Goal: Communication & Community: Answer question/provide support

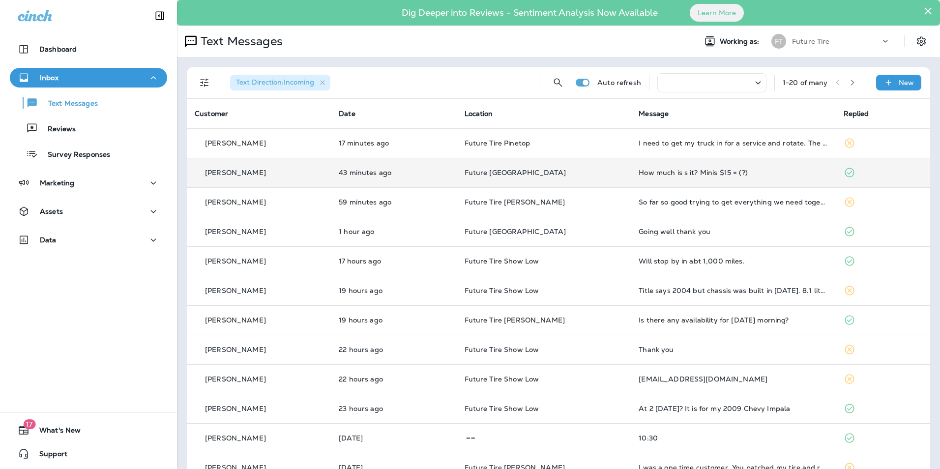
click at [753, 175] on div "How much is s it? Minis $15 = (?)" at bounding box center [733, 173] width 189 height 8
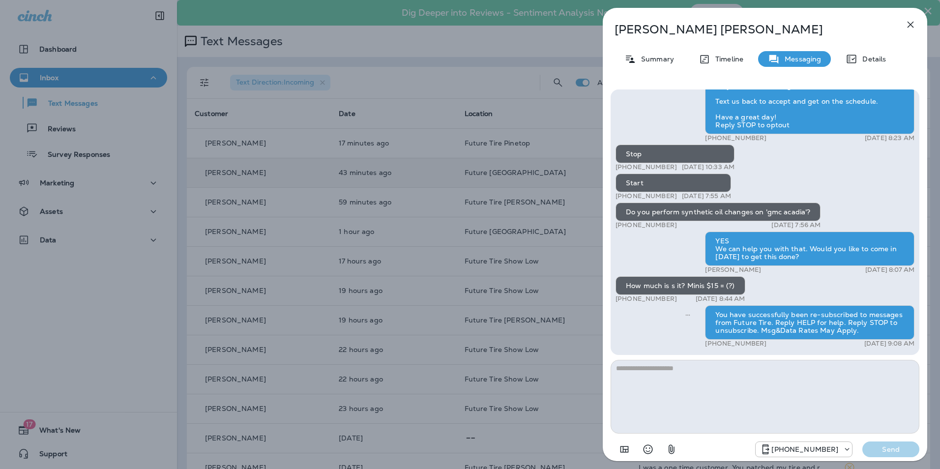
click at [642, 374] on textarea at bounding box center [765, 397] width 309 height 74
click at [642, 374] on textarea "**********" at bounding box center [765, 397] width 309 height 74
click at [695, 368] on textarea "**********" at bounding box center [765, 397] width 309 height 74
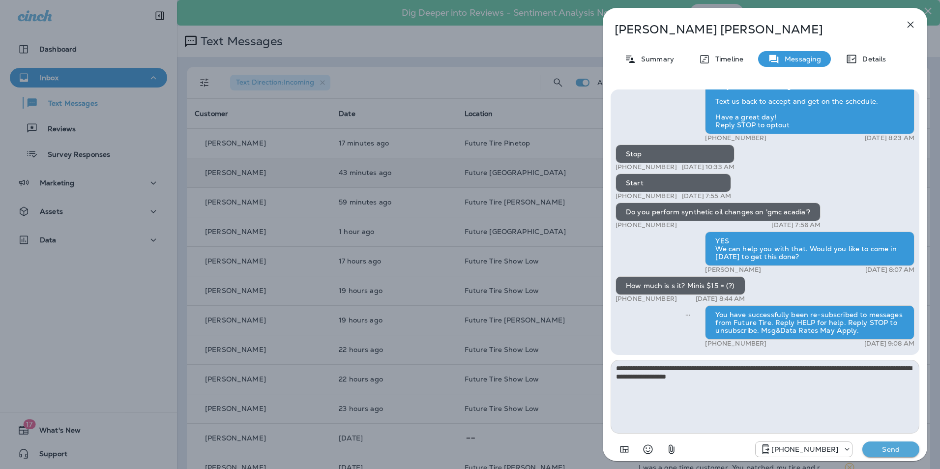
type textarea "**********"
click at [879, 452] on p "Send" at bounding box center [890, 449] width 41 height 9
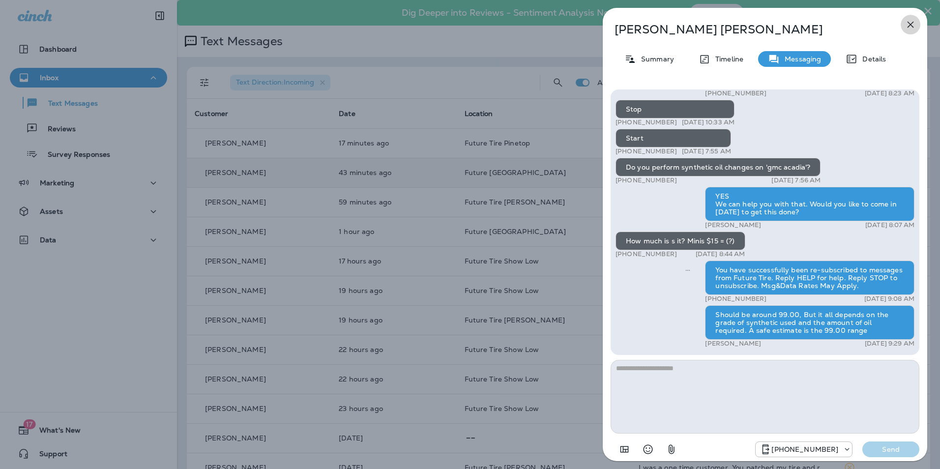
click at [907, 24] on icon "button" at bounding box center [911, 25] width 12 height 12
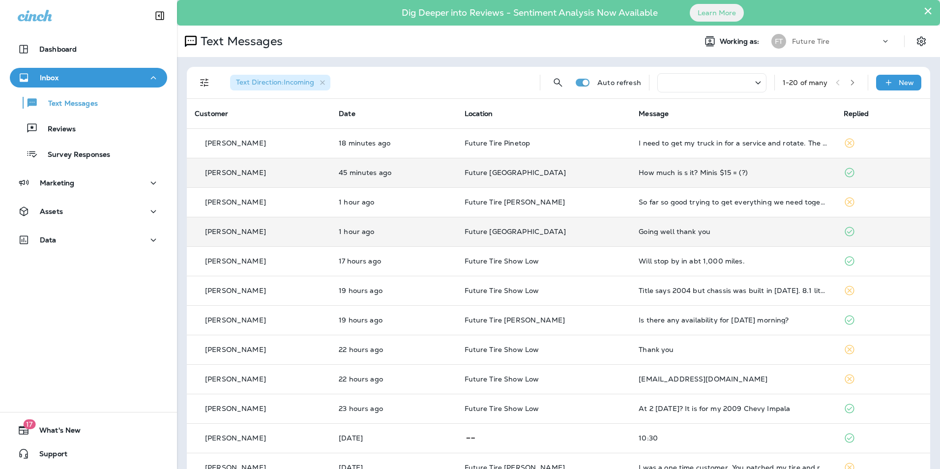
click at [731, 233] on div "Going well thank you" at bounding box center [733, 232] width 189 height 8
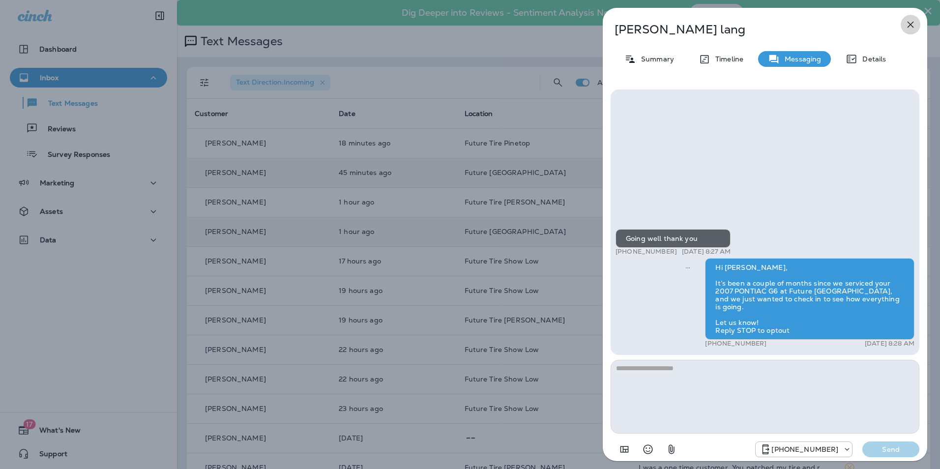
click at [911, 24] on icon "button" at bounding box center [911, 25] width 12 height 12
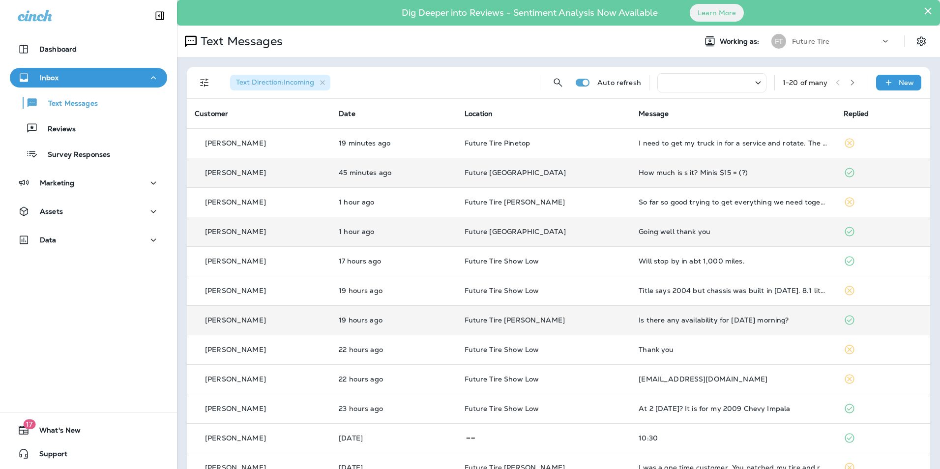
click at [695, 325] on td "Is there any availability for [DATE] morning?" at bounding box center [733, 320] width 205 height 30
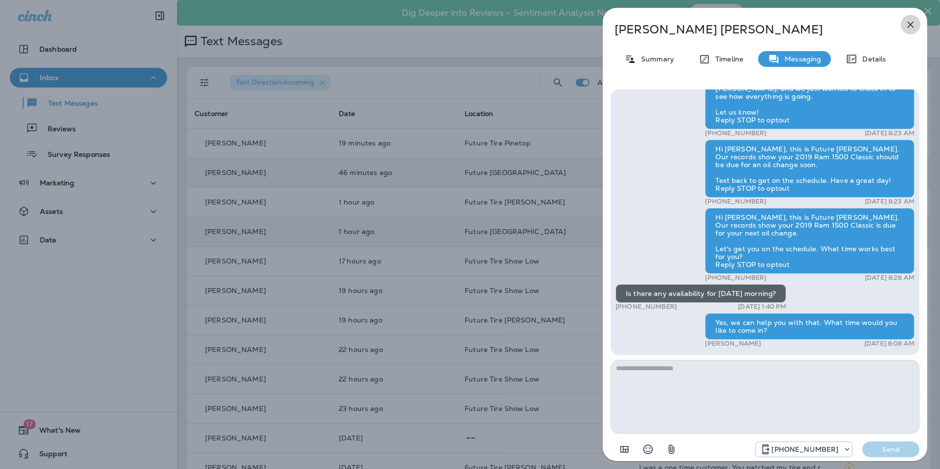
click at [910, 24] on icon "button" at bounding box center [911, 25] width 6 height 6
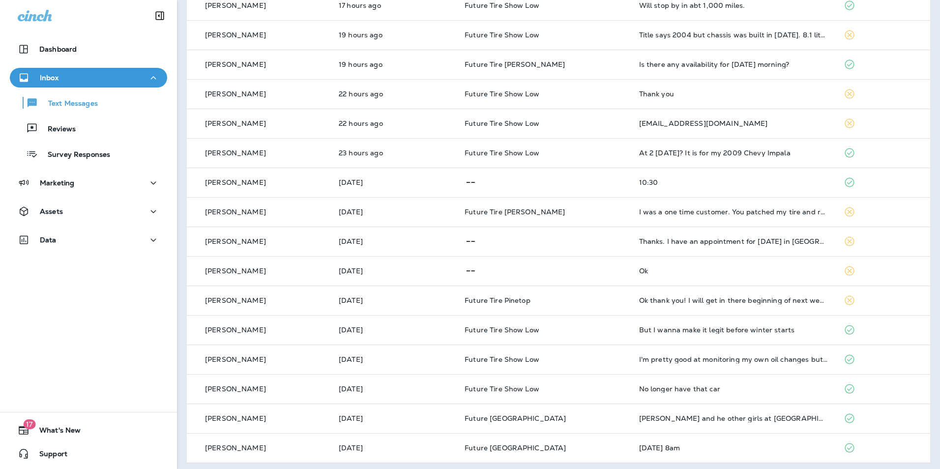
scroll to position [260, 0]
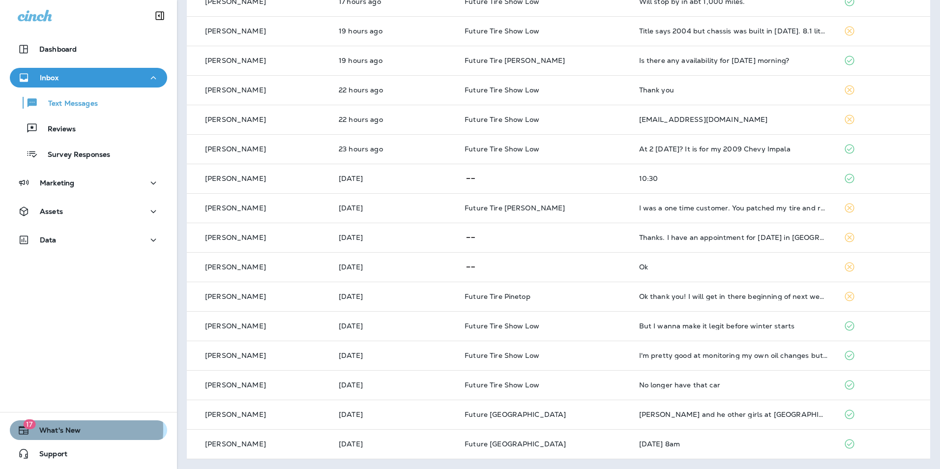
click at [56, 429] on span "What's New" at bounding box center [55, 432] width 51 height 12
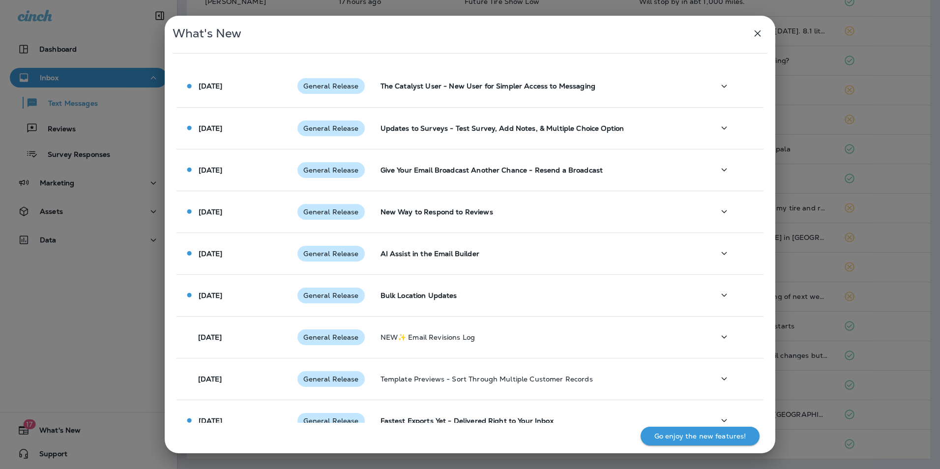
click at [757, 36] on icon "button" at bounding box center [758, 34] width 12 height 12
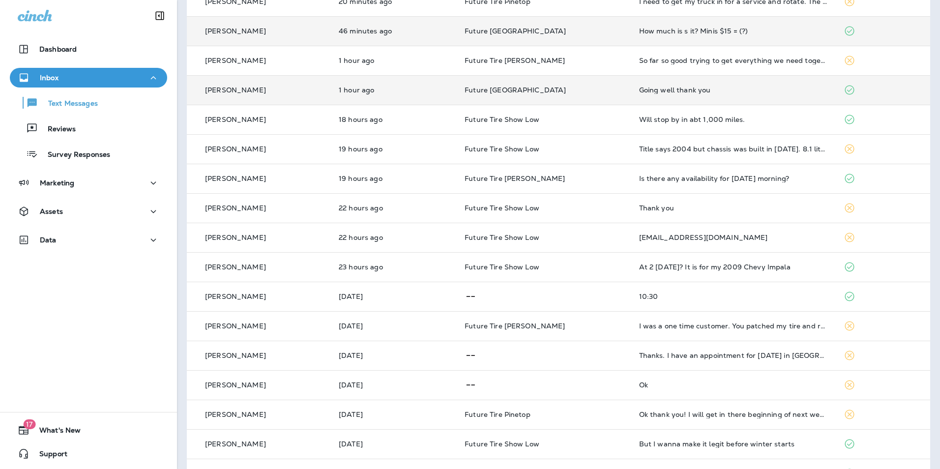
scroll to position [128, 0]
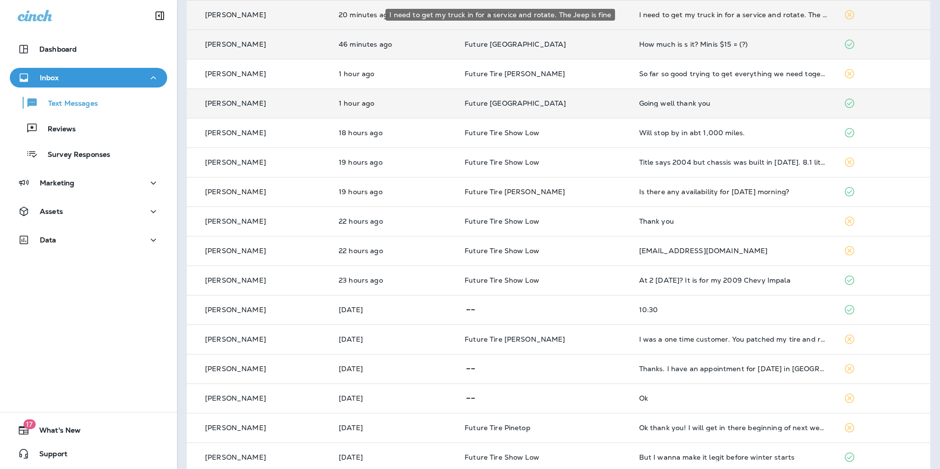
click at [760, 16] on div "I need to get my truck in for a service and rotate. The Jeep is fine" at bounding box center [733, 15] width 189 height 8
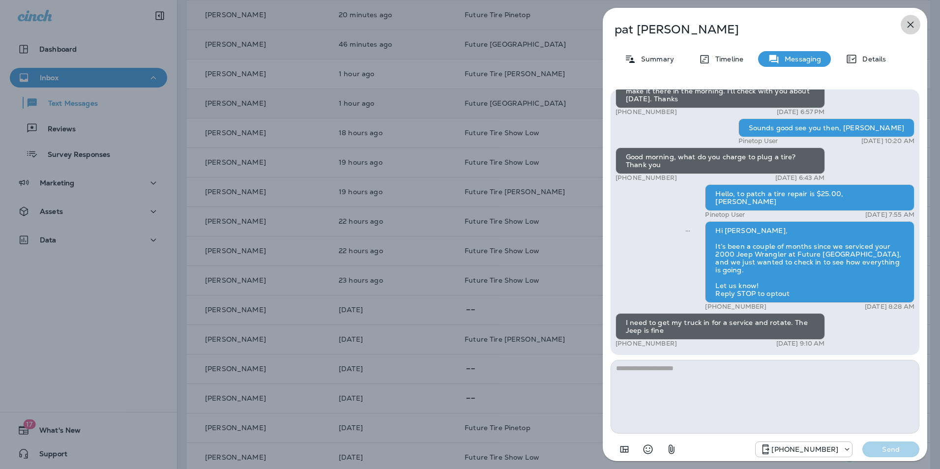
click at [913, 25] on icon "button" at bounding box center [911, 25] width 12 height 12
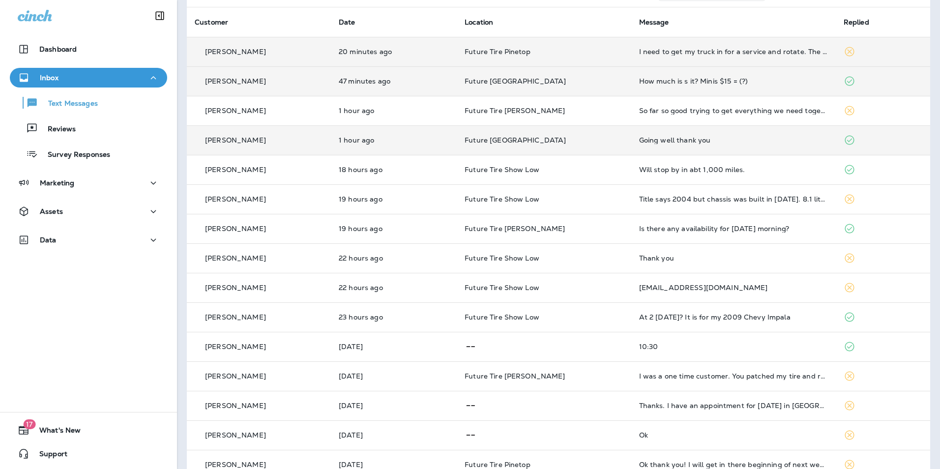
scroll to position [89, 0]
click at [783, 89] on td "How much is s it? Minis $15 = (?)" at bounding box center [733, 84] width 205 height 30
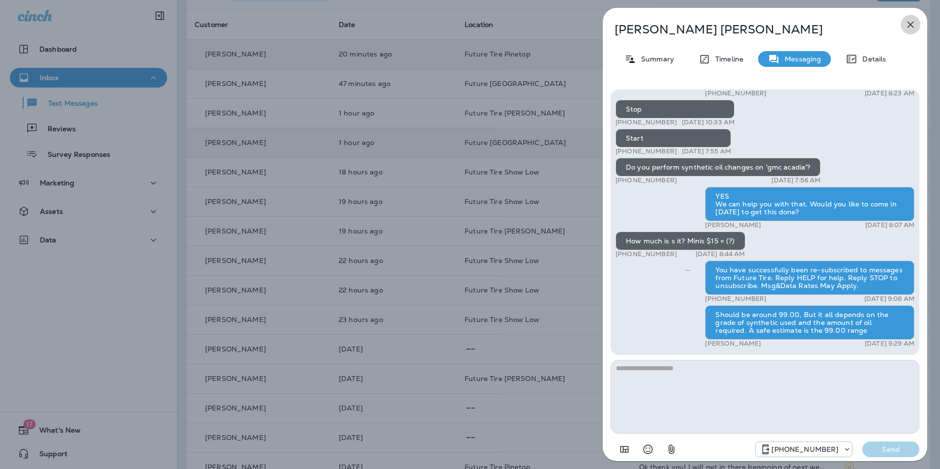
click at [908, 26] on icon "button" at bounding box center [911, 25] width 12 height 12
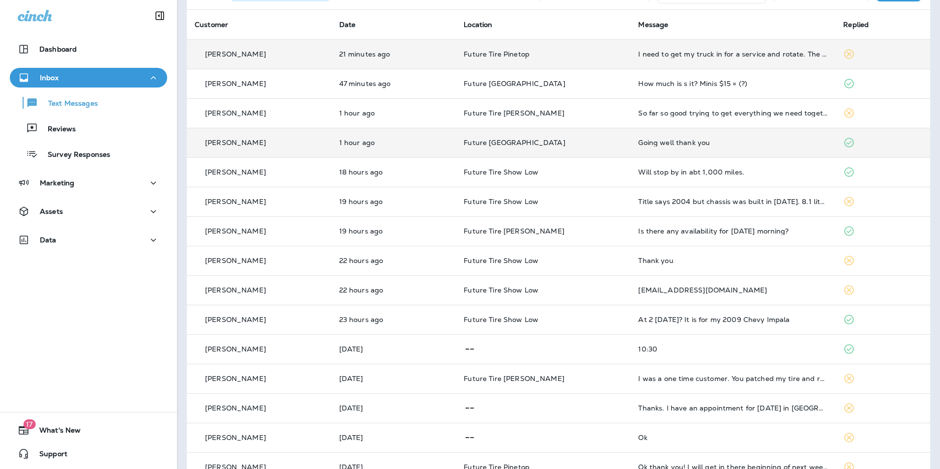
click at [925, 19] on div "Text Direction : Incoming Auto refresh 1 - 20 of many New Customer Date Locatio…" at bounding box center [558, 304] width 763 height 672
